Goal: Task Accomplishment & Management: Manage account settings

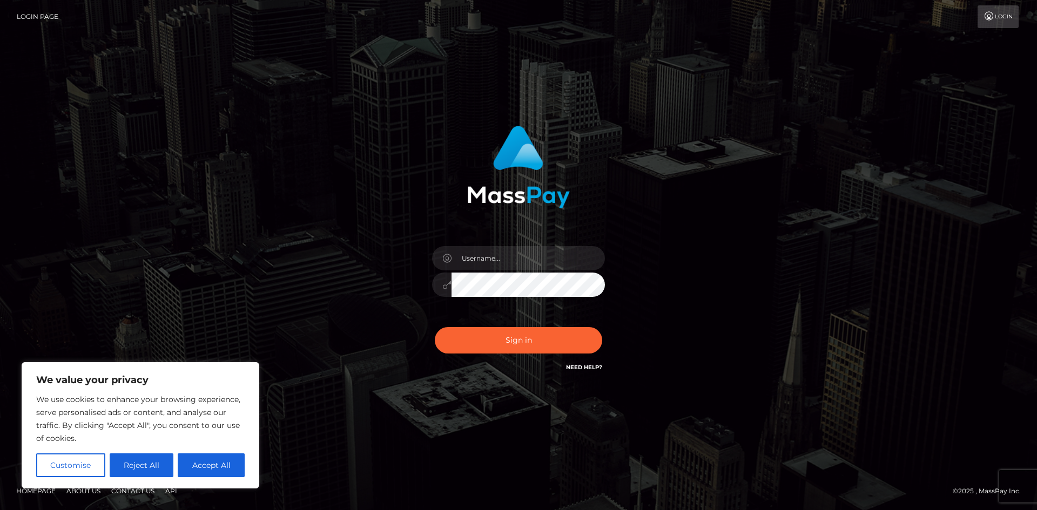
type input "ellietheblossomqueen"
click at [435, 327] on button "Sign in" at bounding box center [518, 340] width 167 height 26
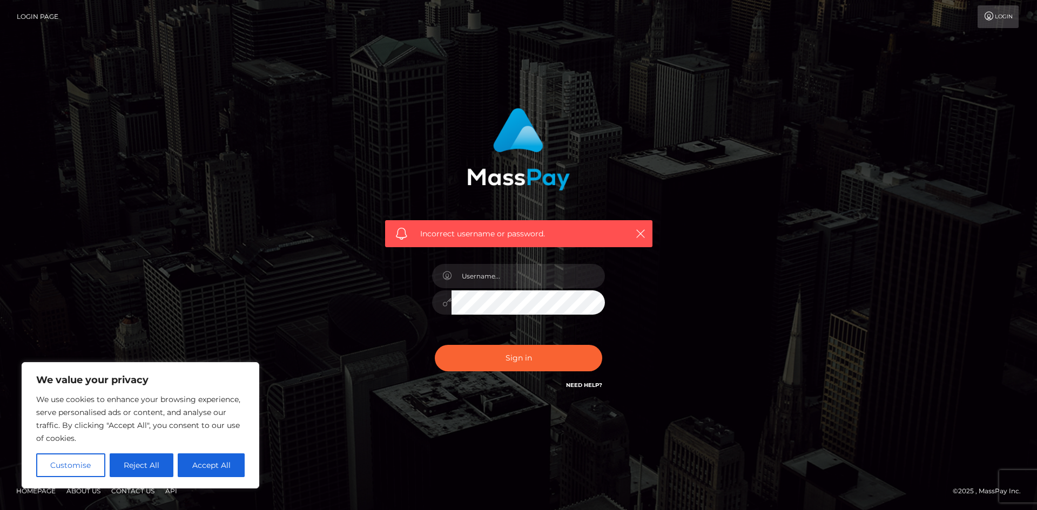
click at [593, 389] on div "Need Help?" at bounding box center [584, 387] width 36 height 14
click at [582, 386] on link "Need Help?" at bounding box center [584, 385] width 36 height 7
click at [142, 470] on button "Reject All" at bounding box center [142, 466] width 64 height 24
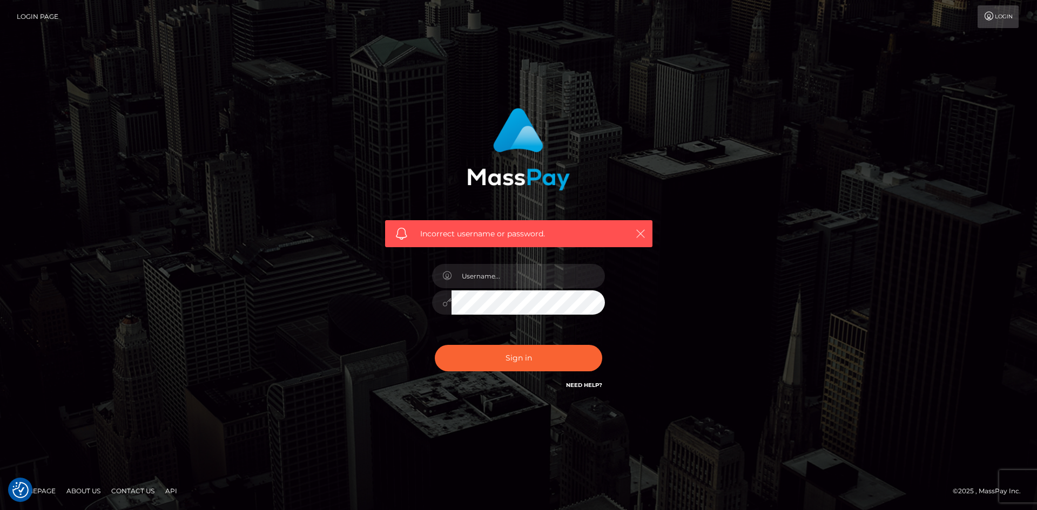
click at [644, 237] on icon "button" at bounding box center [640, 233] width 11 height 11
click at [640, 234] on icon "button" at bounding box center [640, 233] width 11 height 11
click at [641, 234] on icon "button" at bounding box center [640, 233] width 11 height 11
drag, startPoint x: 620, startPoint y: 395, endPoint x: 604, endPoint y: 402, distance: 17.7
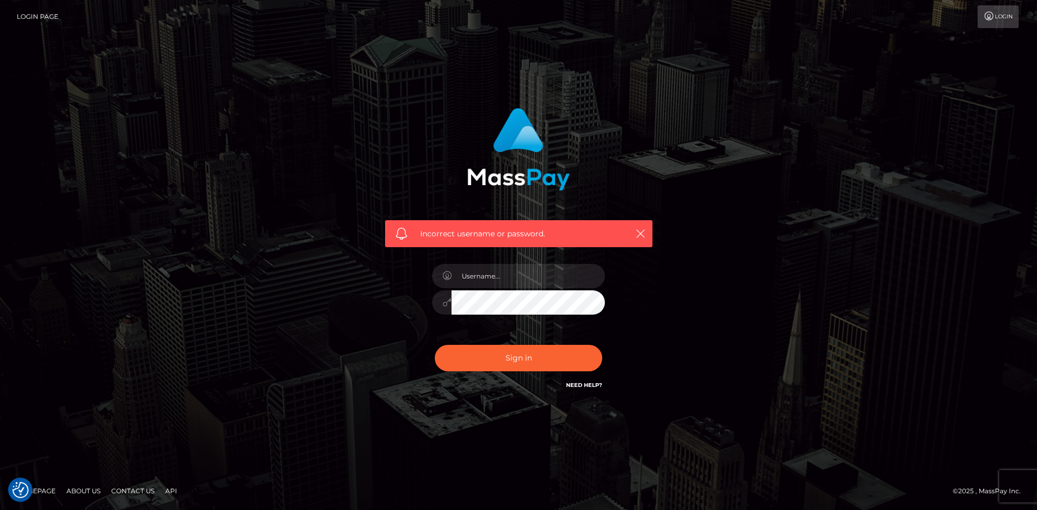
click at [620, 396] on div "Incorrect username or password." at bounding box center [519, 250] width 284 height 300
click at [590, 386] on link "Need Help?" at bounding box center [584, 385] width 36 height 7
click at [585, 387] on link "Need Help?" at bounding box center [584, 385] width 36 height 7
click at [593, 386] on link "Need Help?" at bounding box center [584, 385] width 36 height 7
click at [643, 228] on button "button" at bounding box center [641, 234] width 14 height 14
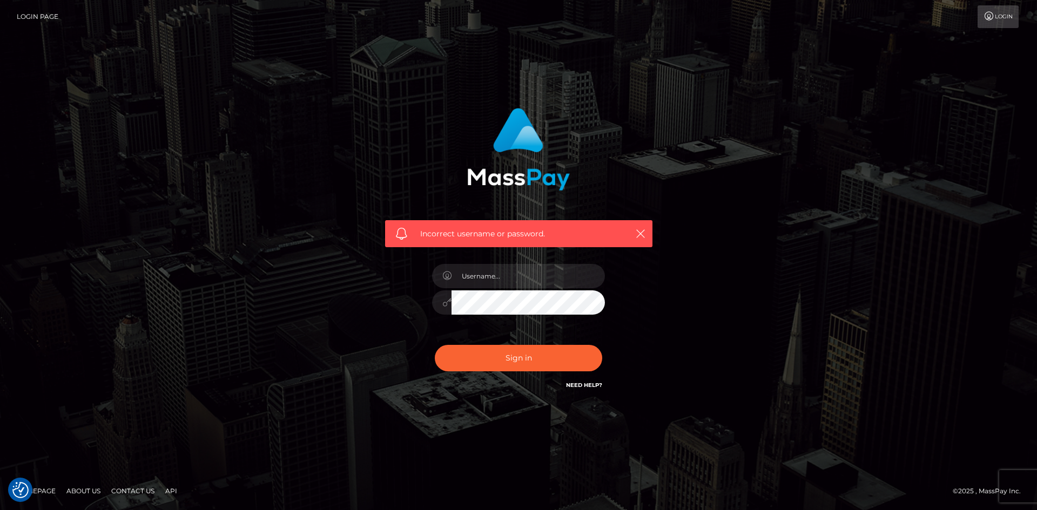
click at [998, 4] on nav "Login Page Login" at bounding box center [518, 16] width 1037 height 33
click at [997, 11] on link "Login" at bounding box center [998, 16] width 41 height 23
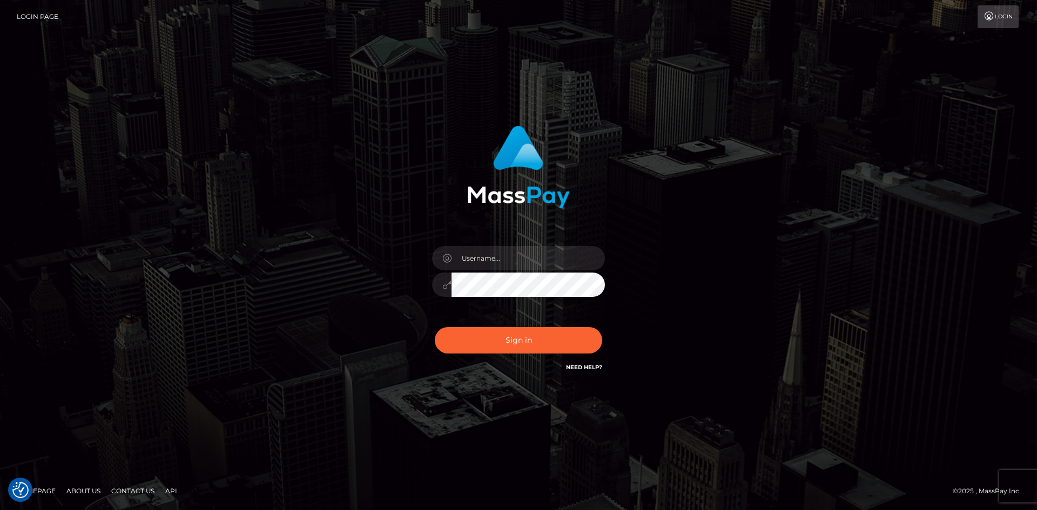
click at [589, 368] on link "Need Help?" at bounding box center [584, 367] width 36 height 7
click at [590, 366] on link "Need Help?" at bounding box center [584, 367] width 36 height 7
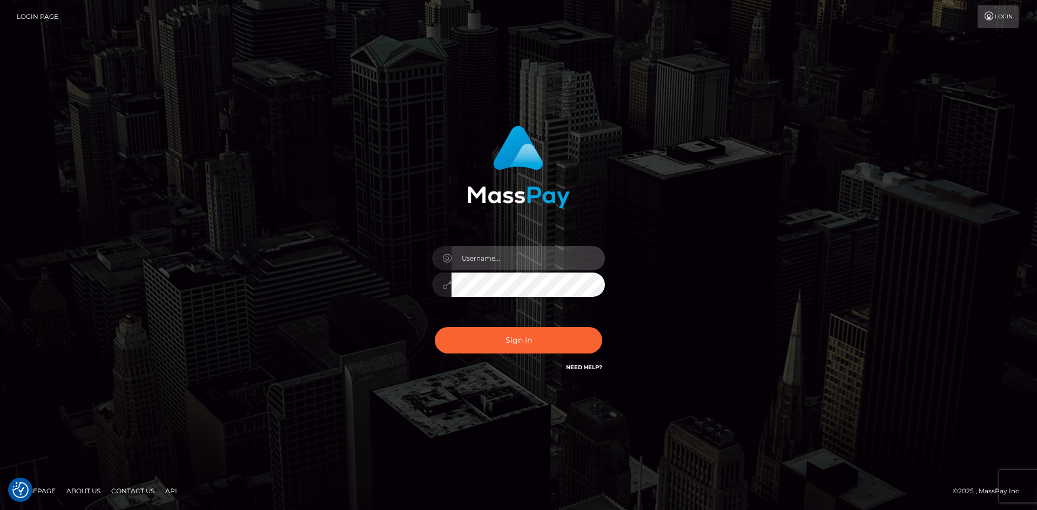
click at [497, 252] on input "text" at bounding box center [528, 258] width 153 height 24
type input "ellietheblossomqueen"
click at [559, 268] on input "ellietheblossomqueen" at bounding box center [528, 258] width 153 height 24
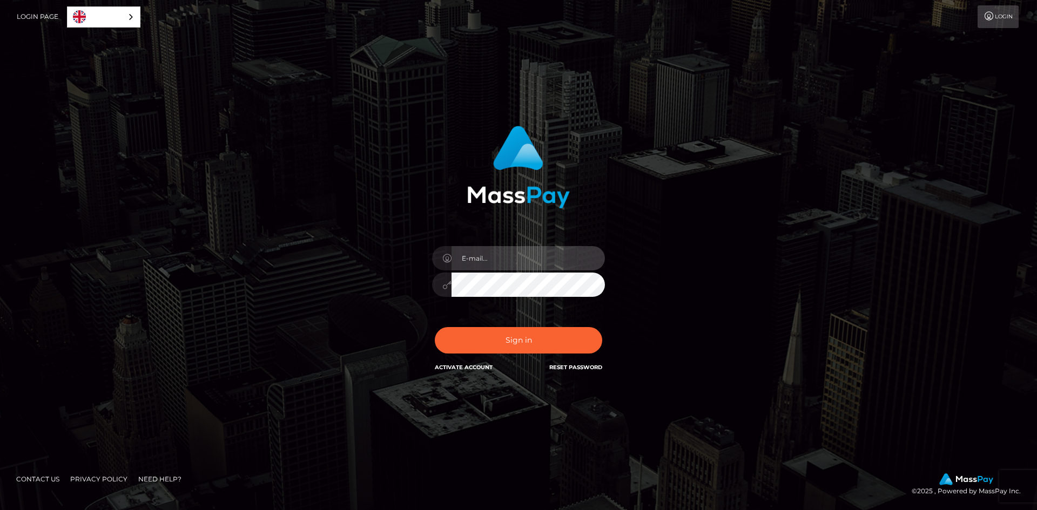
click at [511, 260] on input "email" at bounding box center [528, 258] width 153 height 24
type input "[EMAIL_ADDRESS][DOMAIN_NAME]"
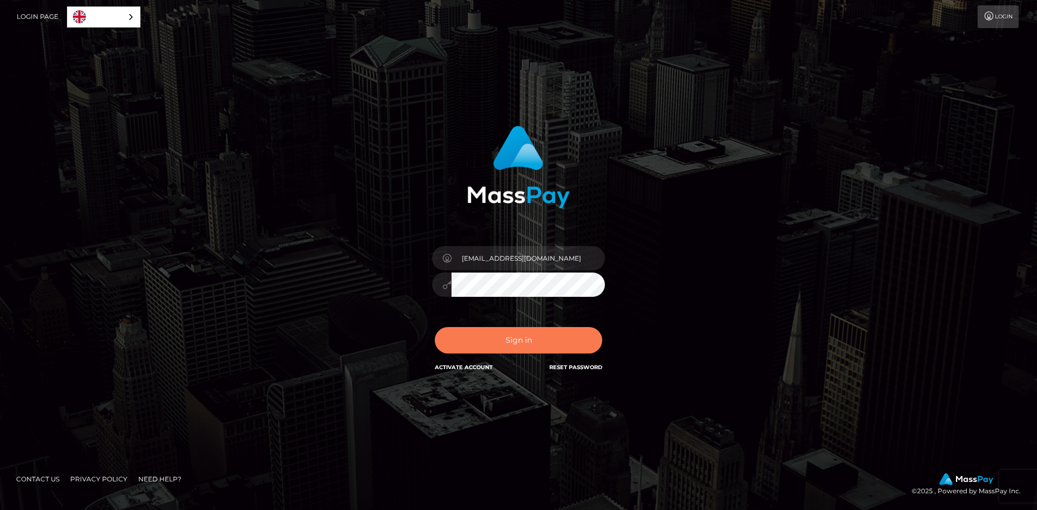
click at [504, 344] on button "Sign in" at bounding box center [518, 340] width 167 height 26
